Goal: Transaction & Acquisition: Purchase product/service

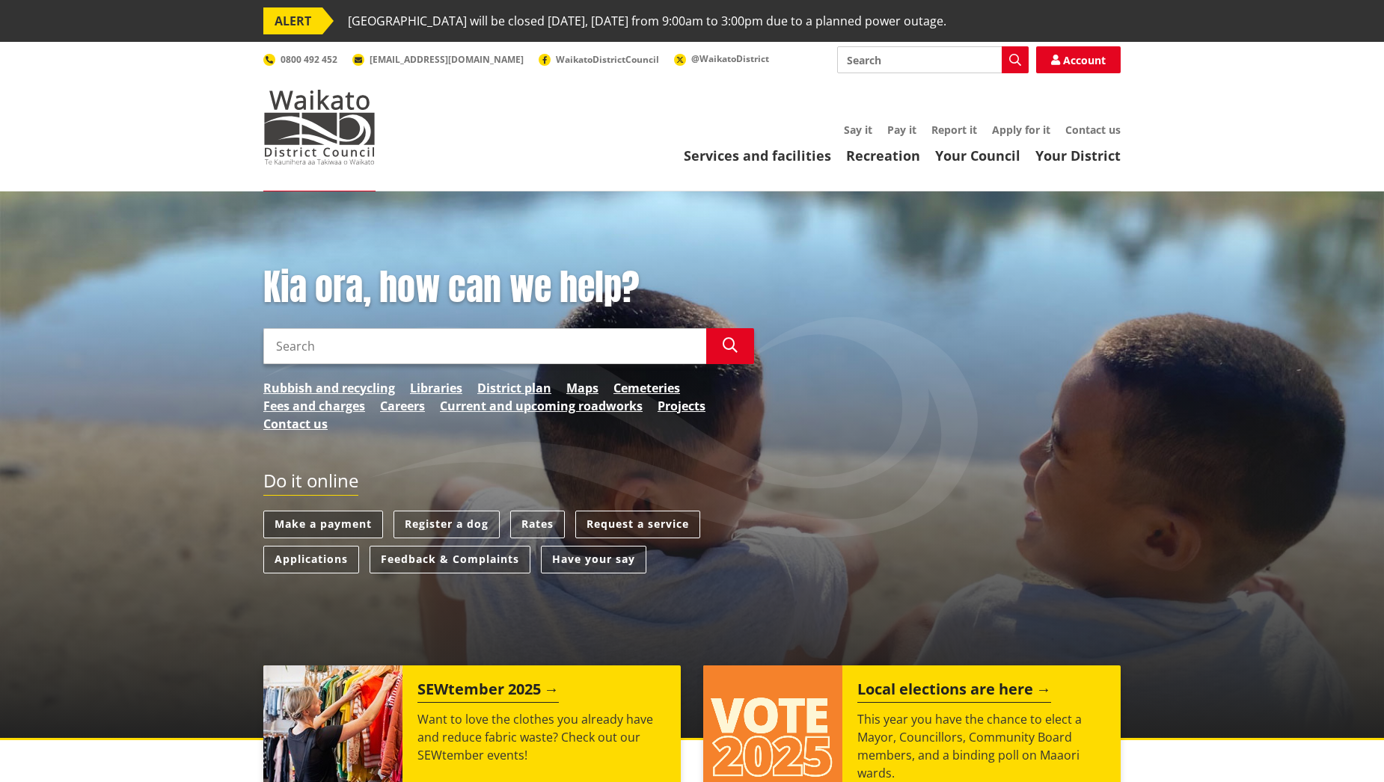
click at [324, 522] on link "Make a payment" at bounding box center [323, 525] width 120 height 28
click at [343, 529] on link "Make a payment" at bounding box center [323, 525] width 120 height 28
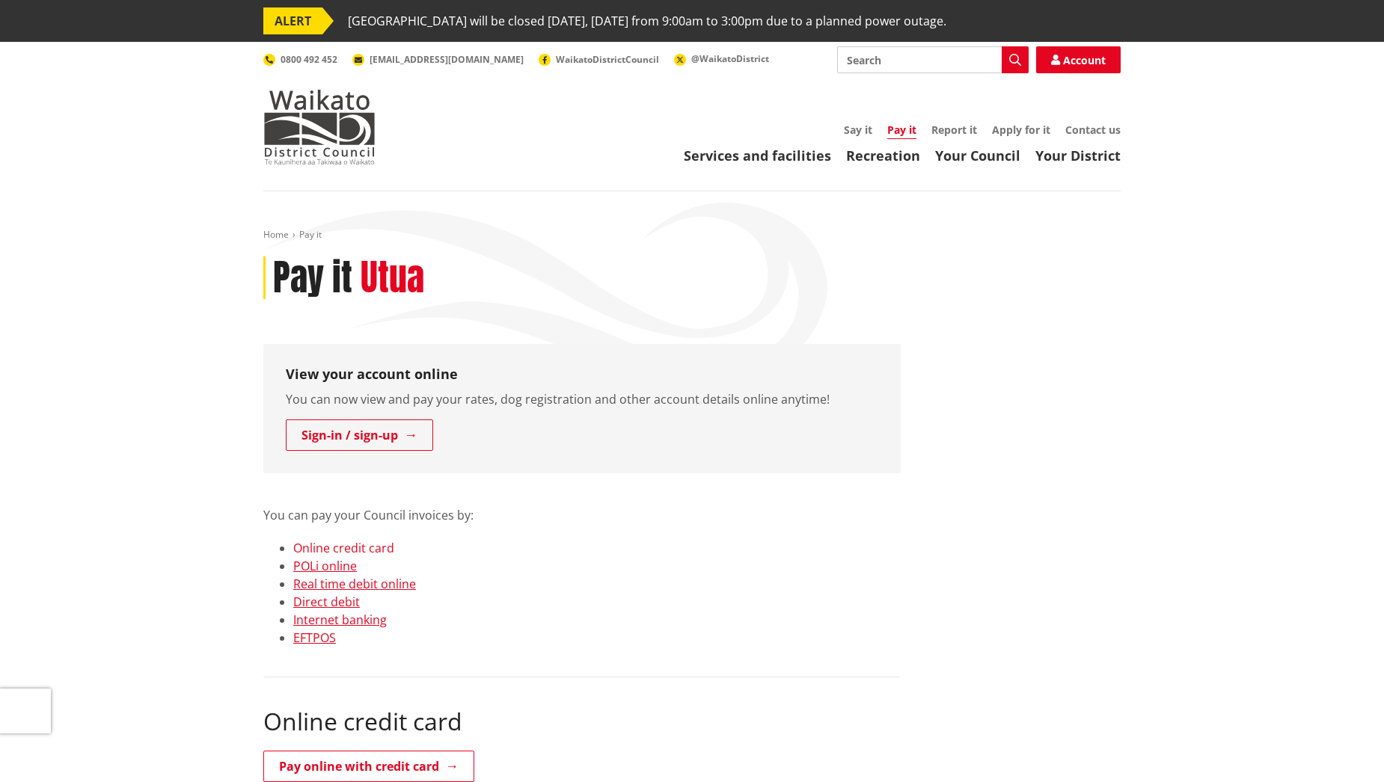
click at [366, 540] on link "Online credit card" at bounding box center [343, 548] width 101 height 16
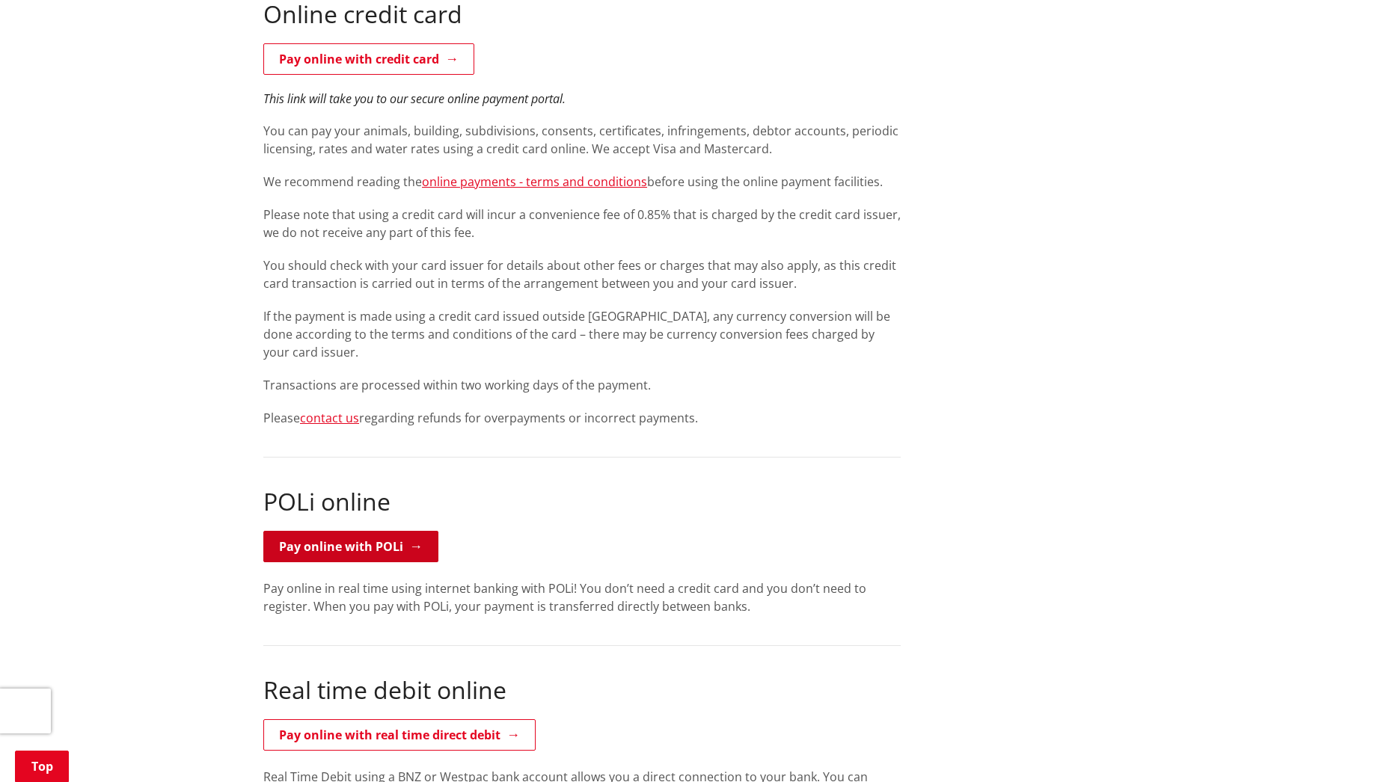
click at [340, 544] on link "Pay online with POLi" at bounding box center [350, 546] width 175 height 31
